Goal: Information Seeking & Learning: Find specific fact

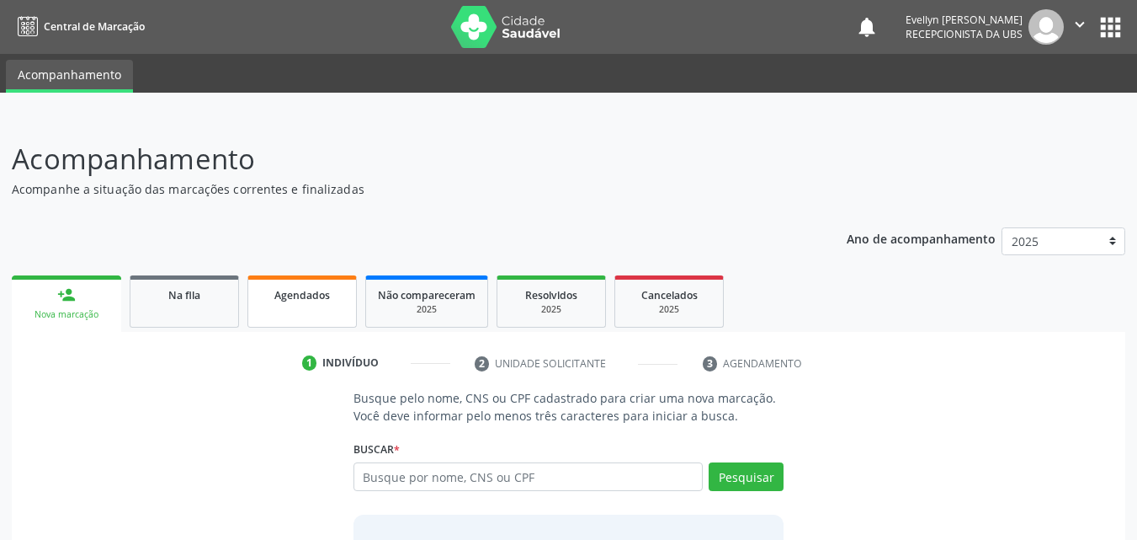
click at [312, 314] on link "Agendados" at bounding box center [301, 301] width 109 height 52
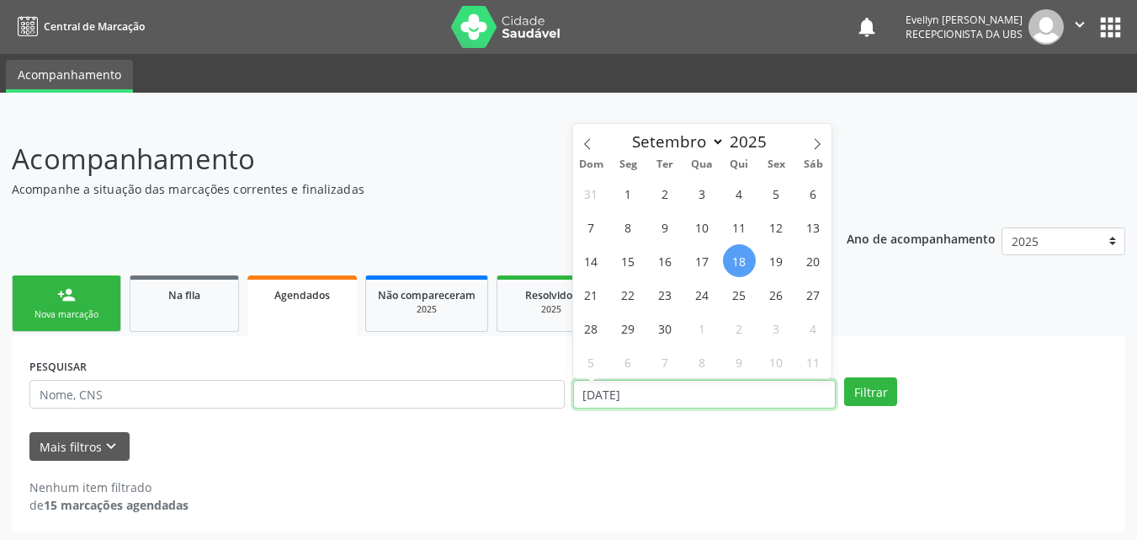
click at [596, 386] on input "[DATE]" at bounding box center [704, 394] width 263 height 29
click at [584, 141] on icon at bounding box center [588, 144] width 12 height 12
select select "6"
click at [667, 196] on span "1" at bounding box center [665, 193] width 33 height 33
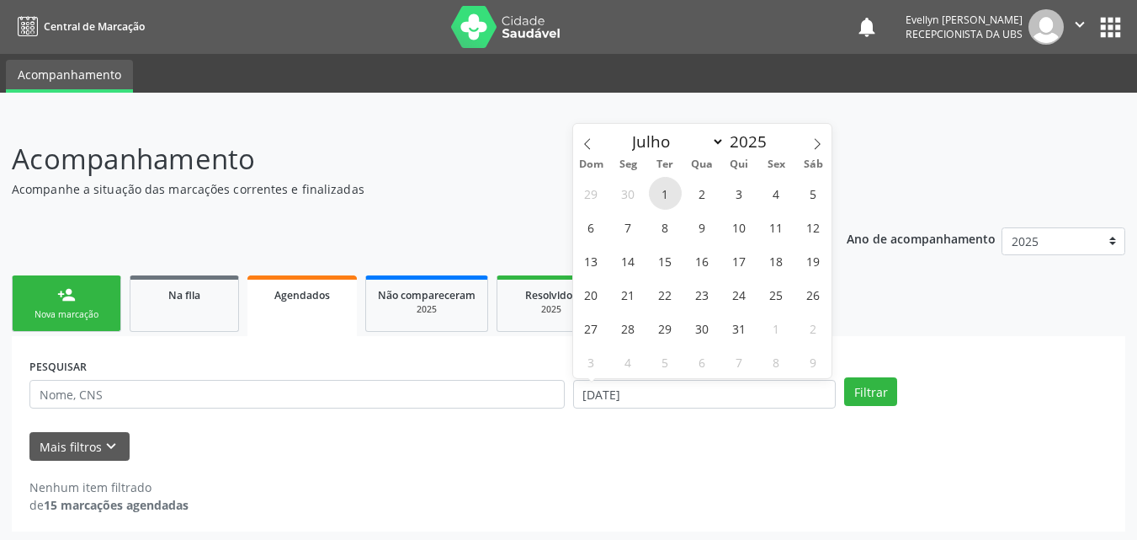
type input "[DATE]"
click at [821, 138] on icon at bounding box center [817, 144] width 12 height 12
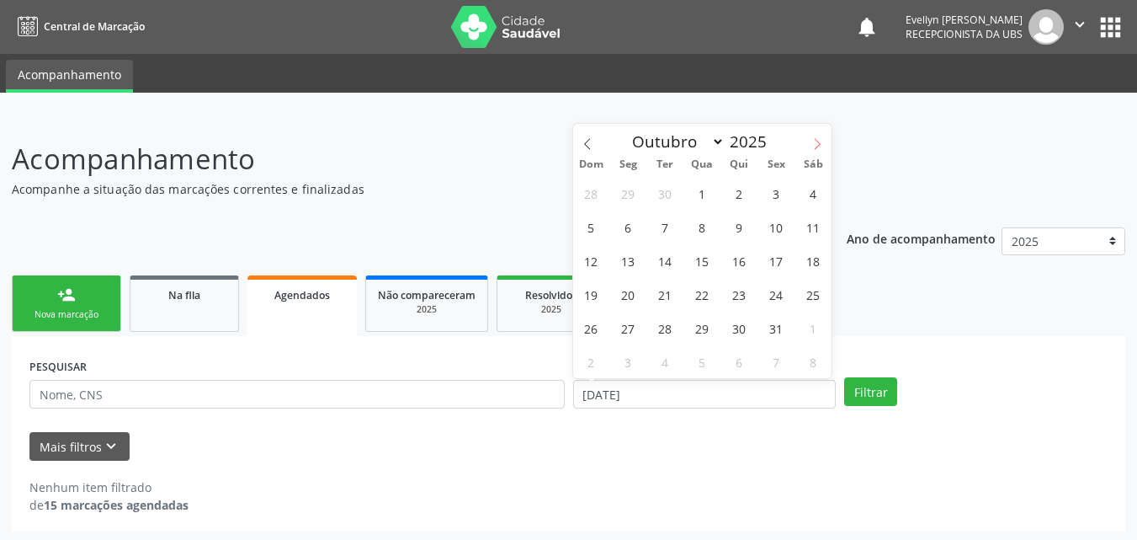
select select "10"
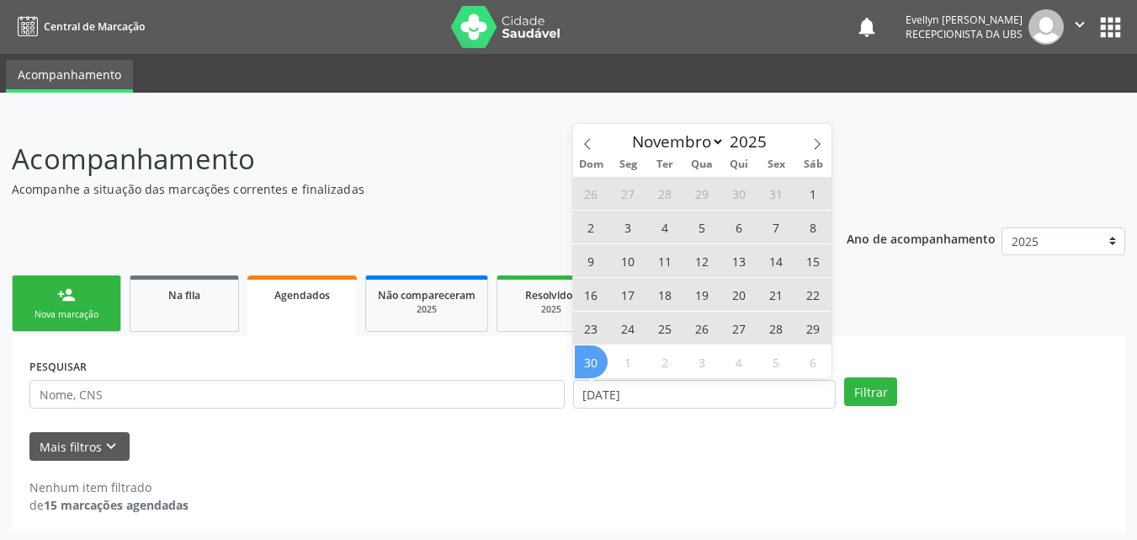
click at [588, 354] on span "30" at bounding box center [591, 361] width 33 height 33
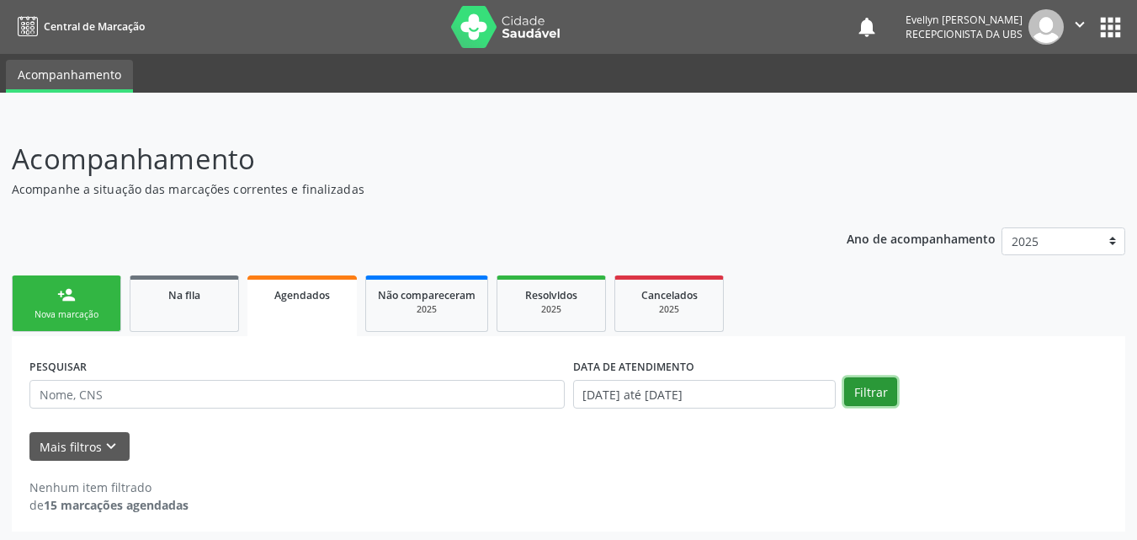
click at [873, 390] on button "Filtrar" at bounding box center [870, 391] width 53 height 29
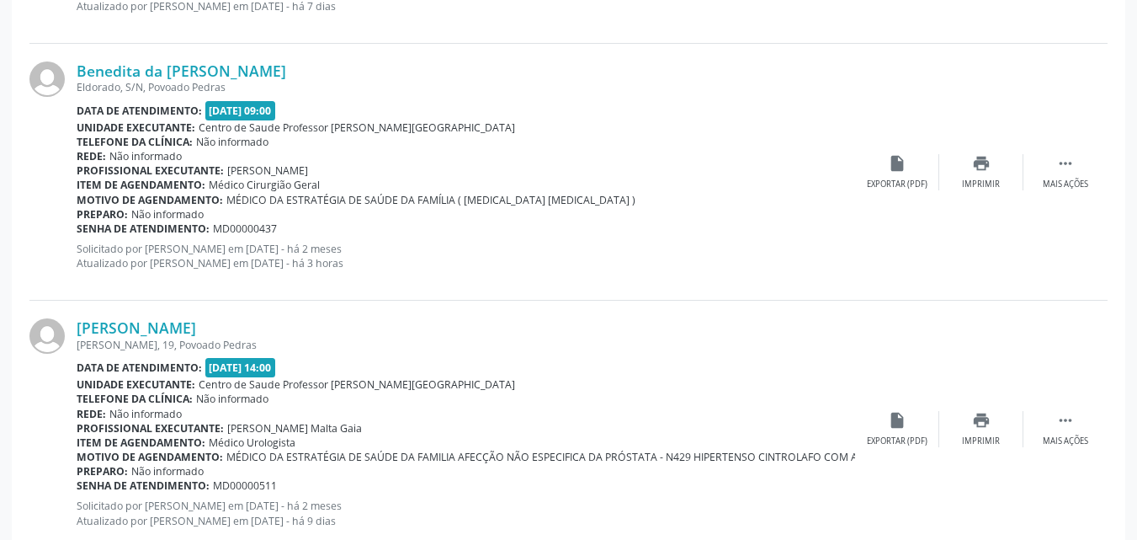
scroll to position [2775, 0]
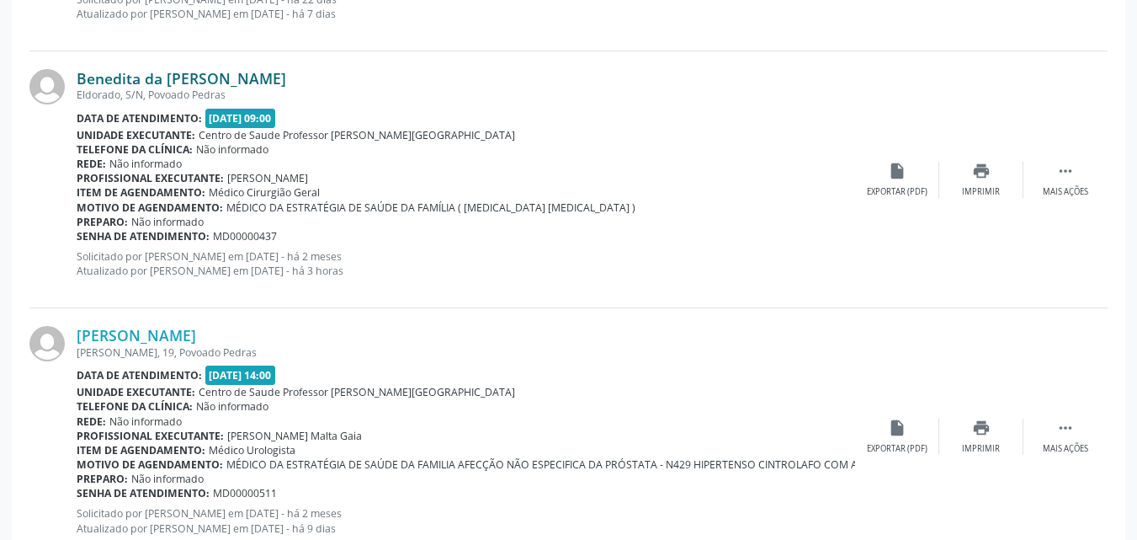
click at [211, 79] on link "Benedita da [PERSON_NAME]" at bounding box center [182, 78] width 210 height 19
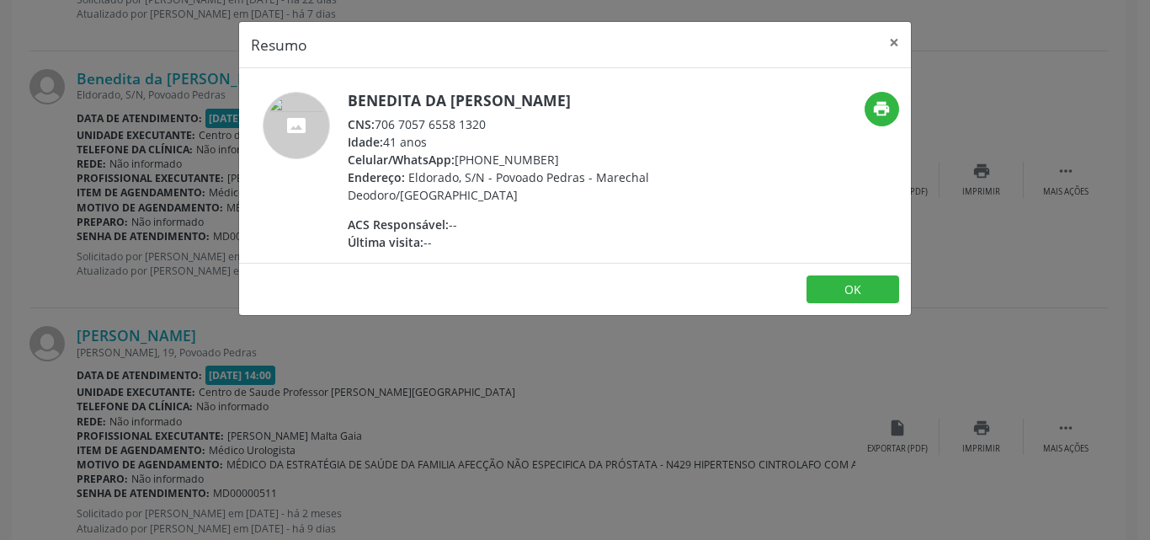
drag, startPoint x: 482, startPoint y: 124, endPoint x: 422, endPoint y: 128, distance: 60.7
click at [422, 128] on div "CNS: 706 7057 6558 1320" at bounding box center [511, 124] width 327 height 18
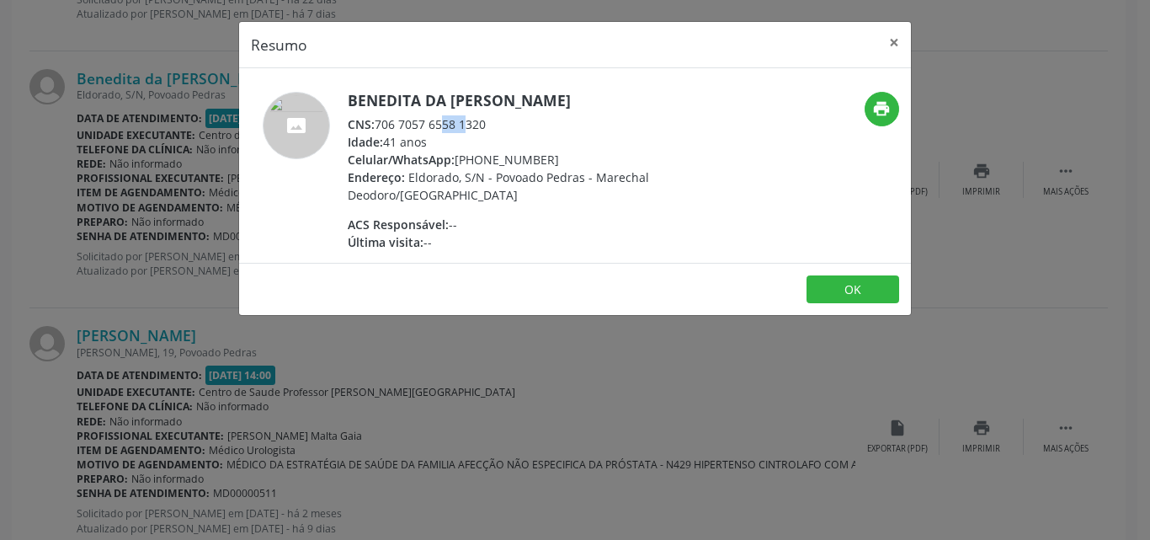
click at [422, 128] on div "CNS: 706 7057 6558 1320" at bounding box center [511, 124] width 327 height 18
click at [492, 123] on div "CNS: 706 7057 6558 1320" at bounding box center [511, 124] width 327 height 18
drag, startPoint x: 492, startPoint y: 123, endPoint x: 380, endPoint y: 125, distance: 112.0
click at [380, 125] on div "CNS: 706 7057 6558 1320" at bounding box center [511, 124] width 327 height 18
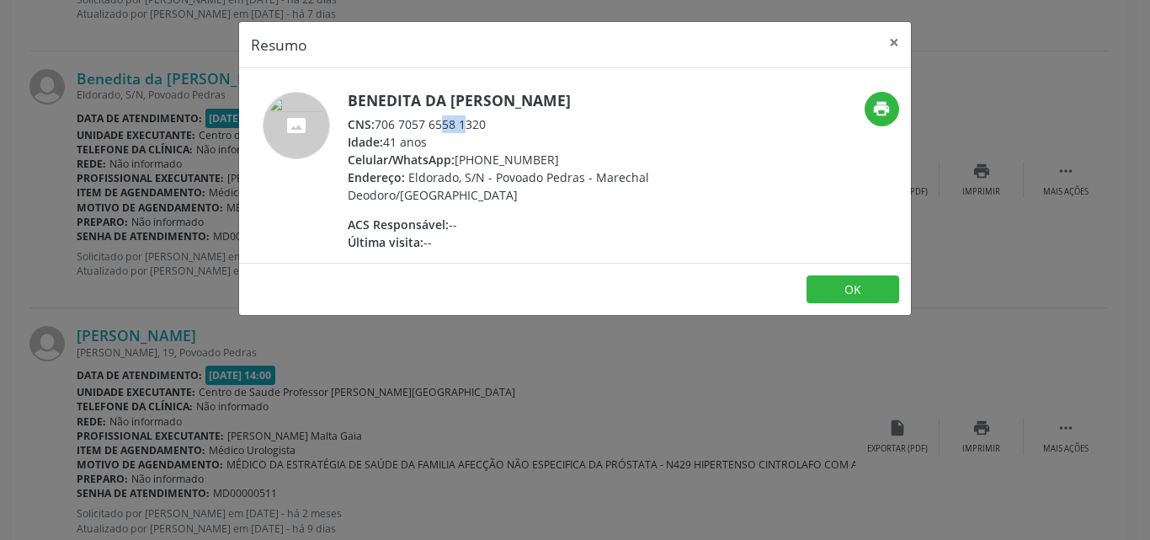
copy div "706 7057 6558 1320"
click at [904, 45] on button "×" at bounding box center [894, 42] width 34 height 41
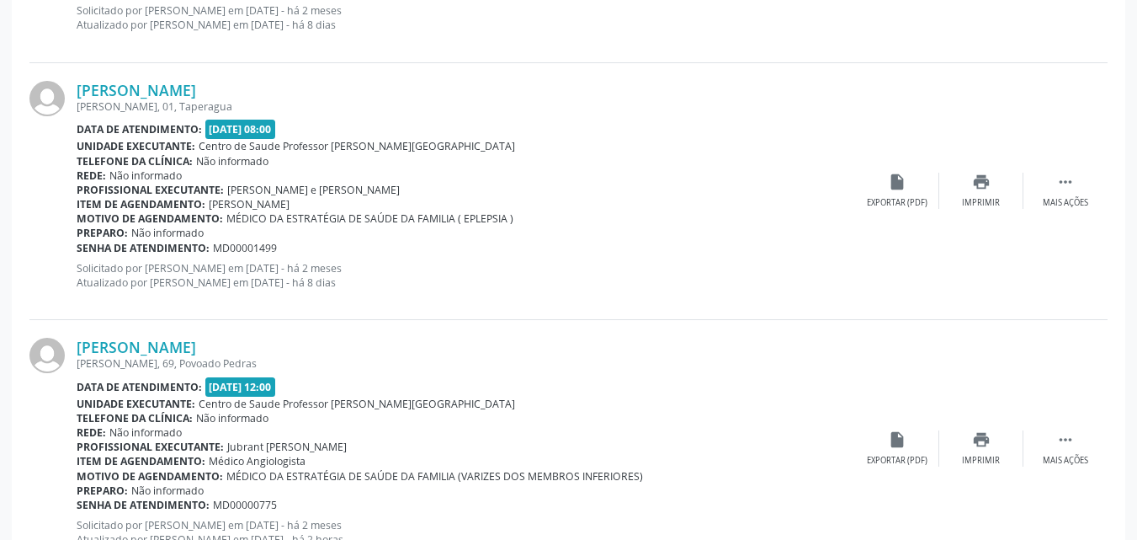
scroll to position [3857, 0]
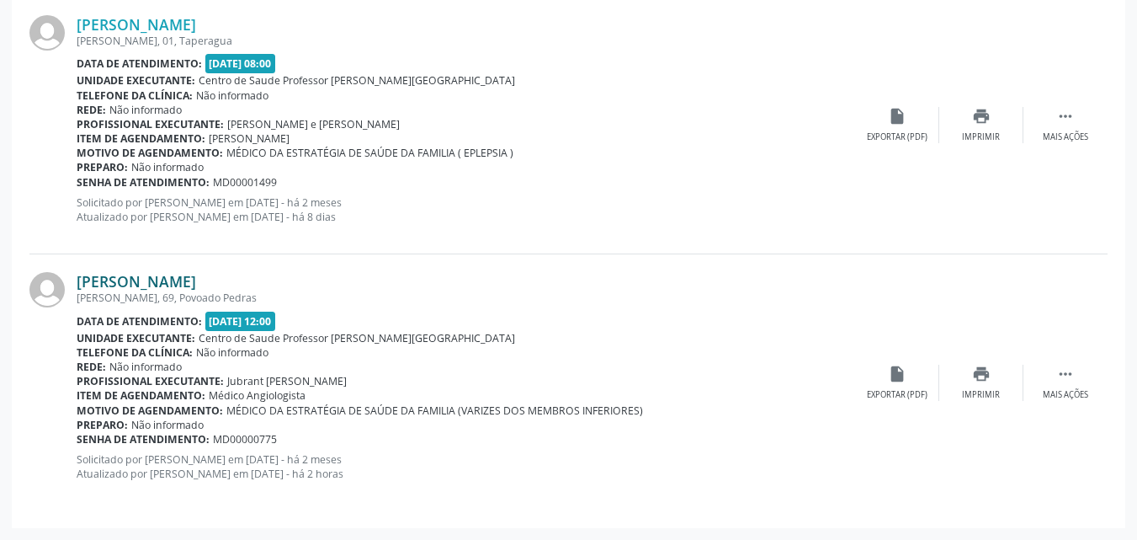
click at [196, 287] on link "[PERSON_NAME]" at bounding box center [137, 281] width 120 height 19
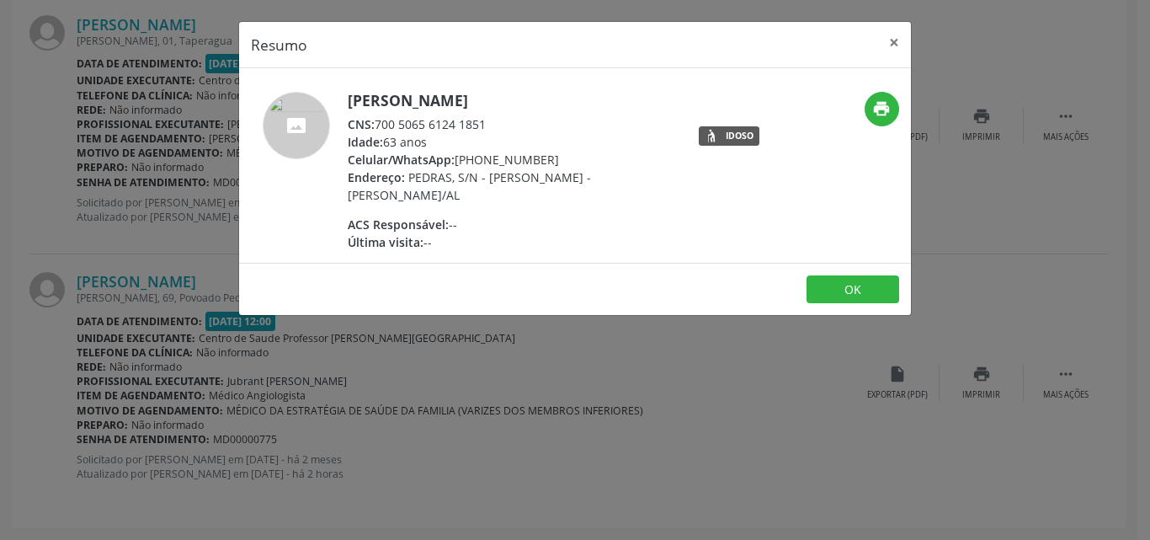
drag, startPoint x: 489, startPoint y: 116, endPoint x: 377, endPoint y: 125, distance: 112.3
click at [377, 125] on div "CNS: 700 5065 6124 1851" at bounding box center [511, 124] width 327 height 18
copy div "700 5065 6124 1851"
click at [889, 51] on button "×" at bounding box center [894, 42] width 34 height 41
